Goal: Find specific page/section: Find specific page/section

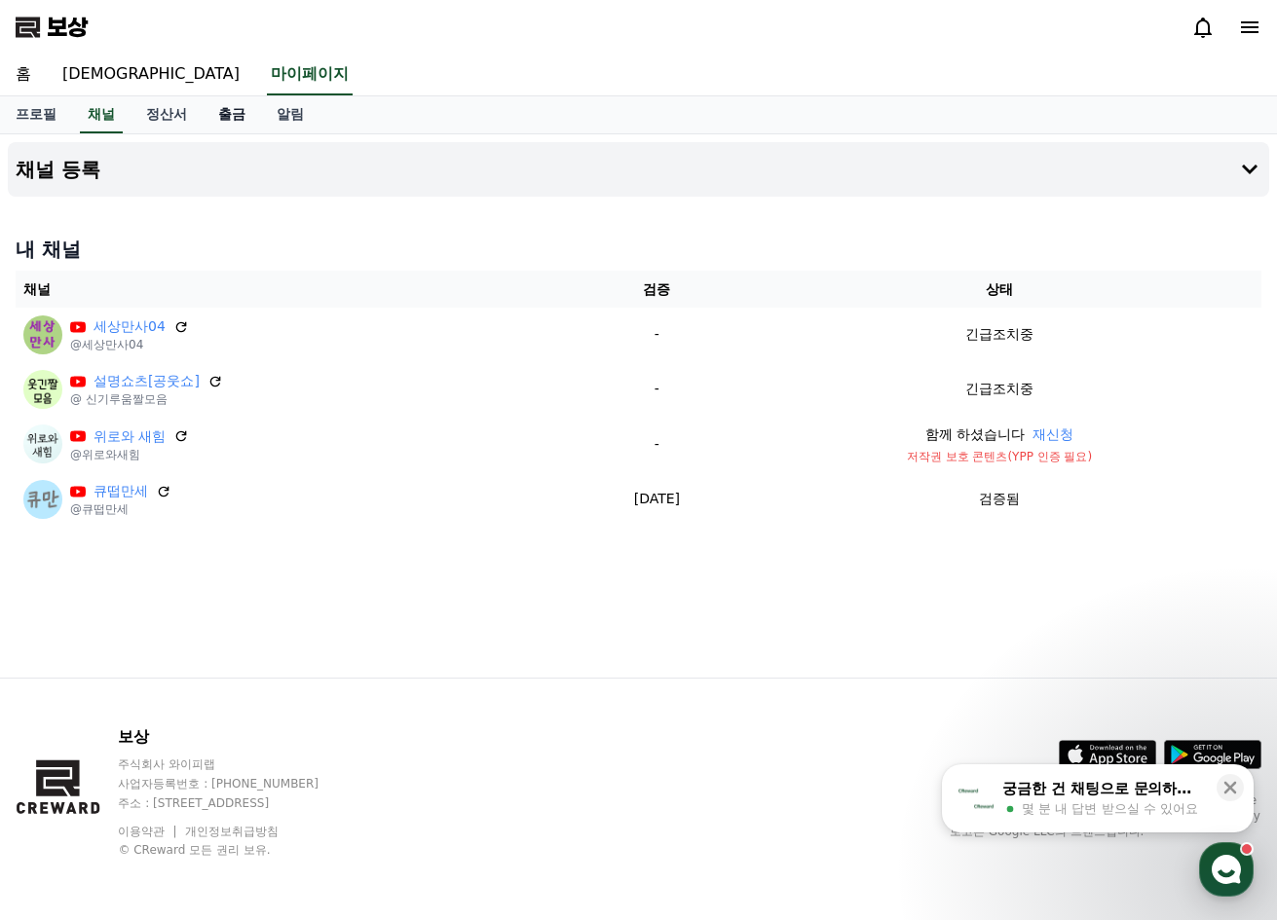
click at [223, 121] on font "출금" at bounding box center [231, 114] width 27 height 16
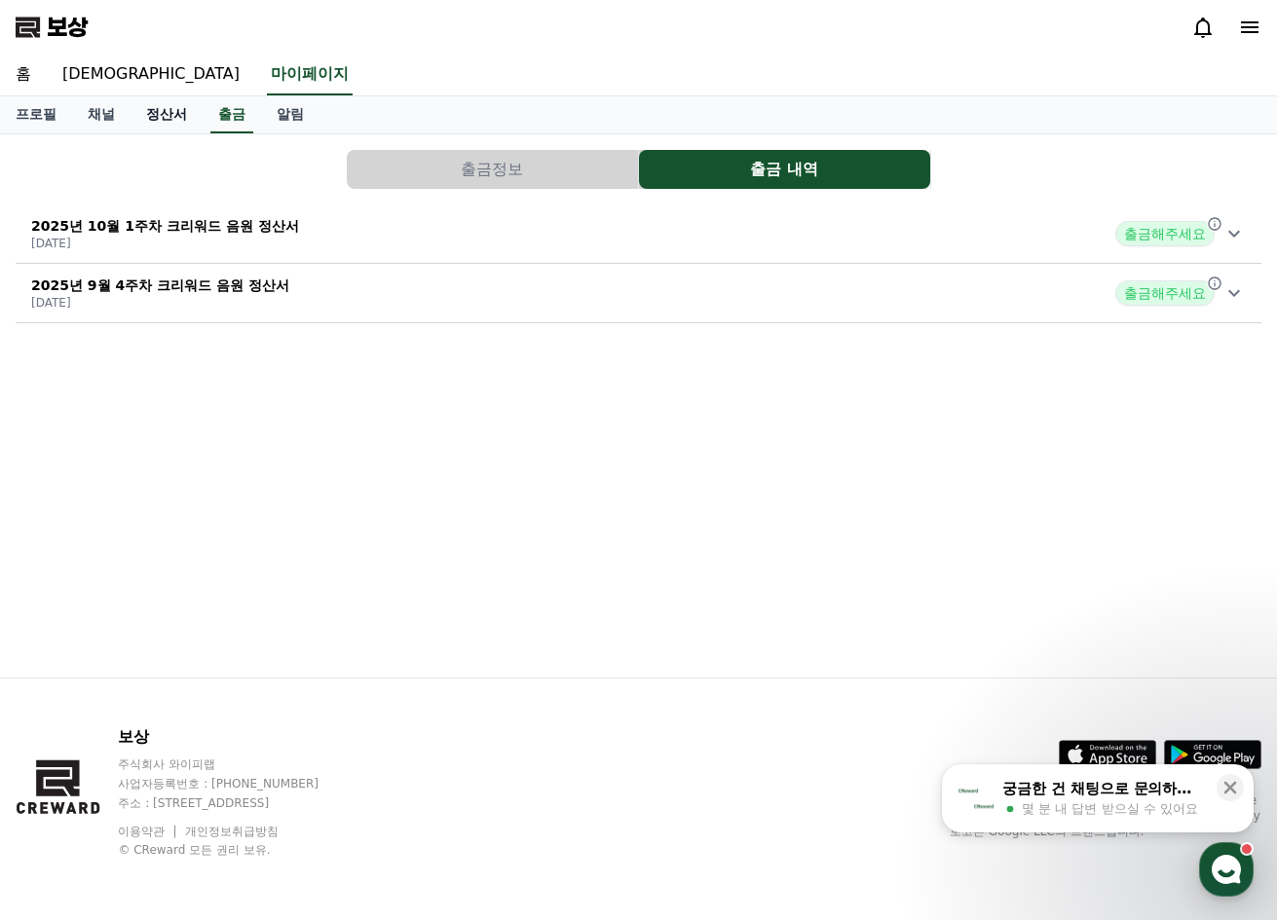
click at [175, 122] on font "정산서" at bounding box center [166, 114] width 41 height 16
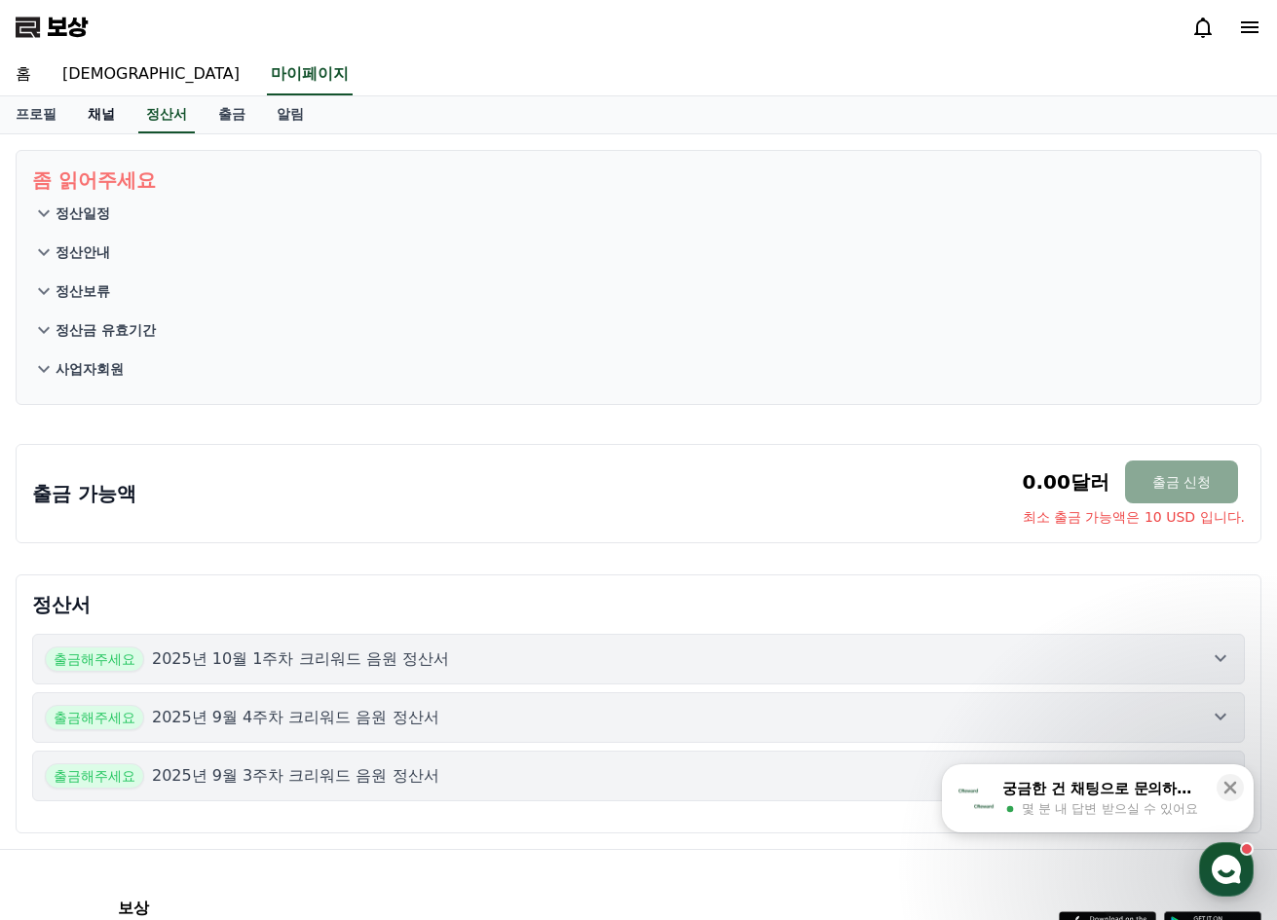
click at [113, 119] on font "채널" at bounding box center [101, 114] width 27 height 16
